Goal: Communication & Community: Answer question/provide support

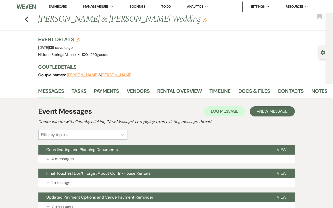
click at [60, 8] on link "Dashboard" at bounding box center [58, 6] width 18 height 4
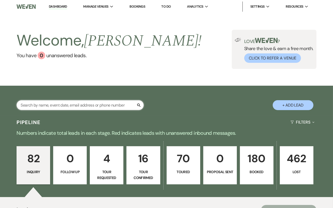
click at [57, 106] on input "text" at bounding box center [80, 105] width 127 height 10
type input "[PERSON_NAME]"
select select "8"
select select "4"
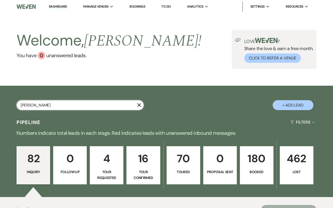
select select "4"
select select "5"
select select "8"
select select "6"
select select "8"
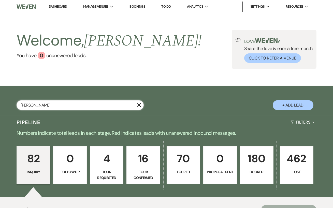
select select "6"
select select "5"
select select "8"
select select "4"
select select "8"
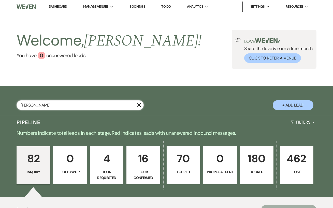
select select "11"
select select "8"
select select "11"
select select "8"
select select "4"
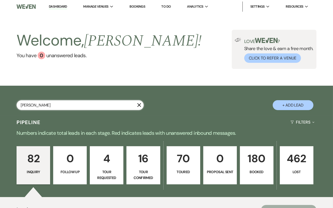
select select "8"
select select "4"
select select "8"
select select "5"
select select "8"
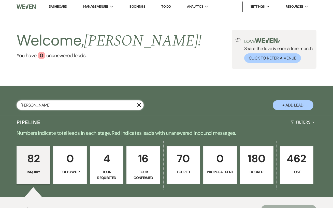
select select "5"
select select "8"
select select "5"
select select "8"
select select "1"
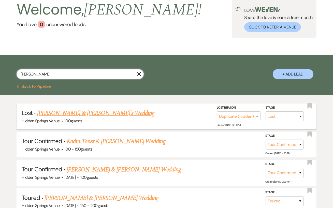
scroll to position [32, 0]
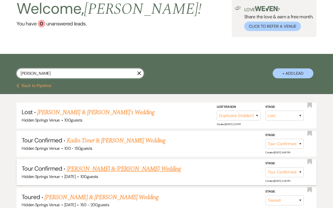
type input "[PERSON_NAME]"
click at [117, 168] on link "[PERSON_NAME] & [PERSON_NAME] Wedding" at bounding box center [124, 168] width 114 height 9
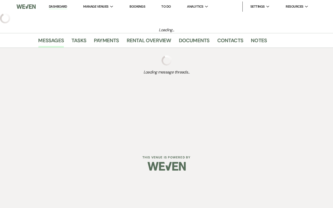
select select "4"
select select "6"
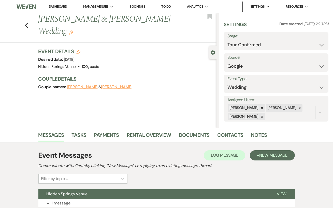
scroll to position [39, 0]
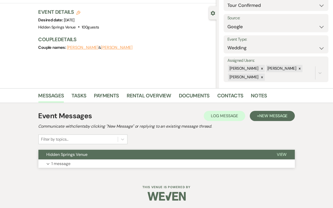
click at [114, 163] on button "Expand 1 message" at bounding box center [166, 164] width 257 height 9
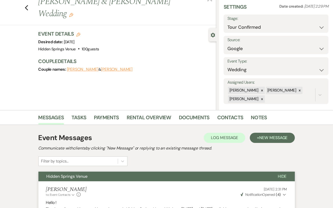
scroll to position [34, 0]
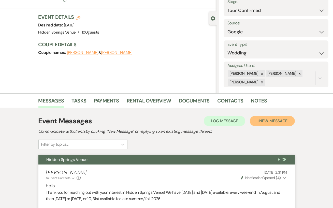
click at [252, 122] on button "+ New Message" at bounding box center [272, 121] width 45 height 10
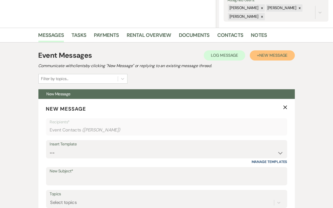
scroll to position [127, 0]
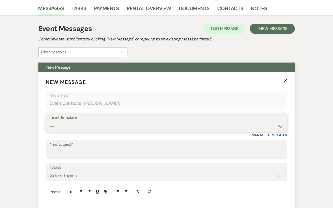
click at [133, 125] on select "-- Initial Inquiry Response Tour Request Response Follow Up Review Email Check-…" at bounding box center [167, 126] width 234 height 10
select select "4562"
type input "Virtual Tour Packet"
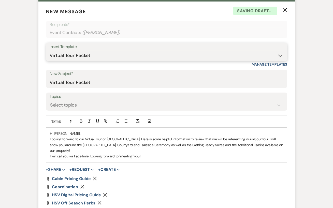
scroll to position [203, 0]
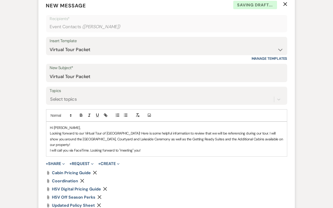
click at [60, 127] on p "Hi [PERSON_NAME]," at bounding box center [166, 128] width 233 height 6
click at [148, 148] on p "I will call you via FaceTime. Looking forward to "meeting" you!" at bounding box center [166, 151] width 233 height 6
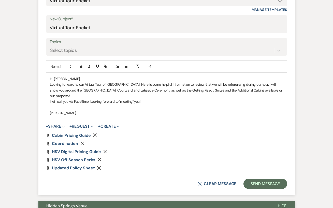
scroll to position [258, 0]
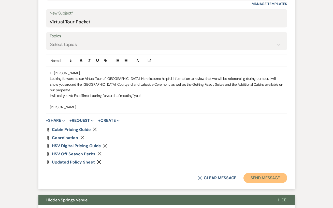
click at [273, 173] on button "Send Message" at bounding box center [266, 178] width 44 height 10
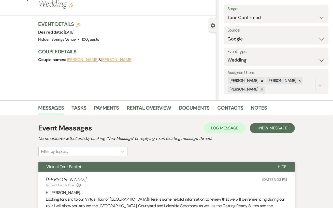
scroll to position [0, 0]
